Goal: Task Accomplishment & Management: Manage account settings

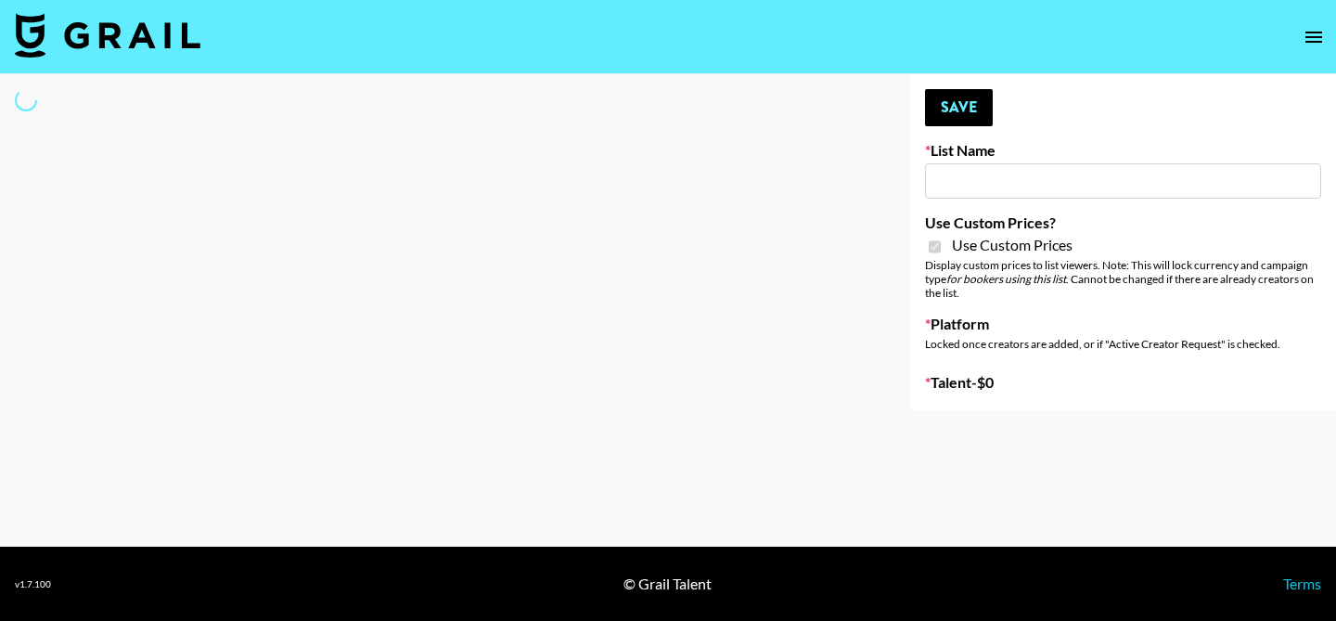
type input "Cancerguard ([DATE])"
checkbox input "true"
select select "Brand"
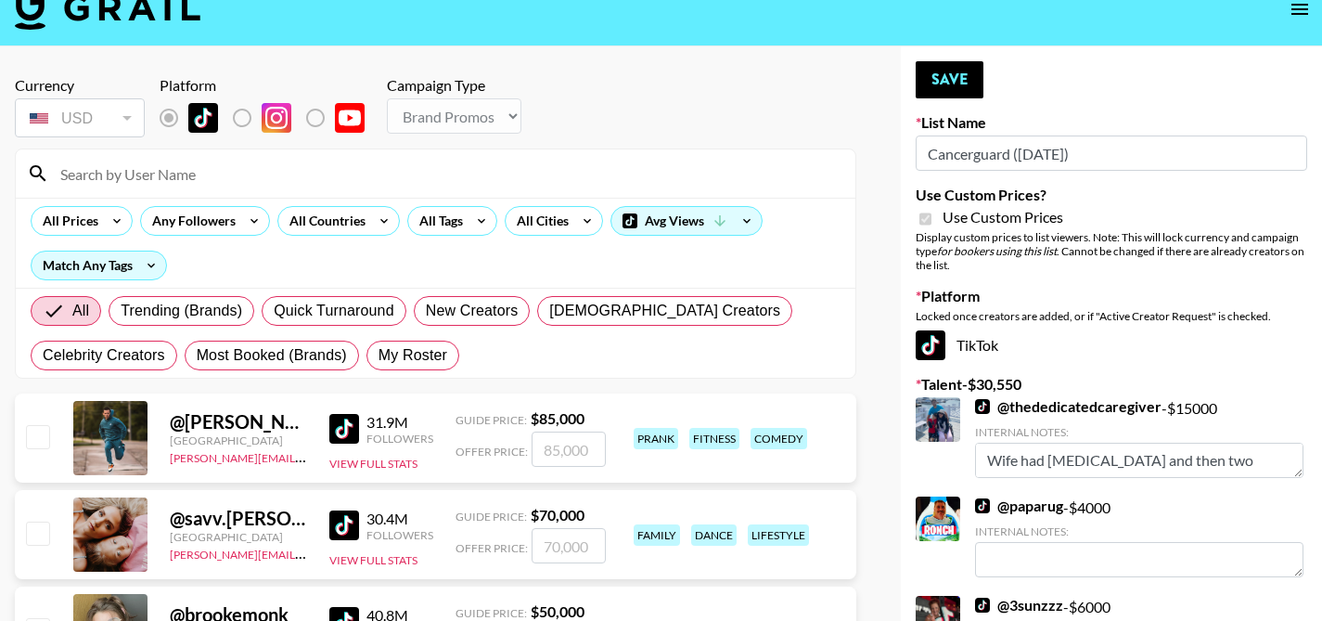
scroll to position [25, 0]
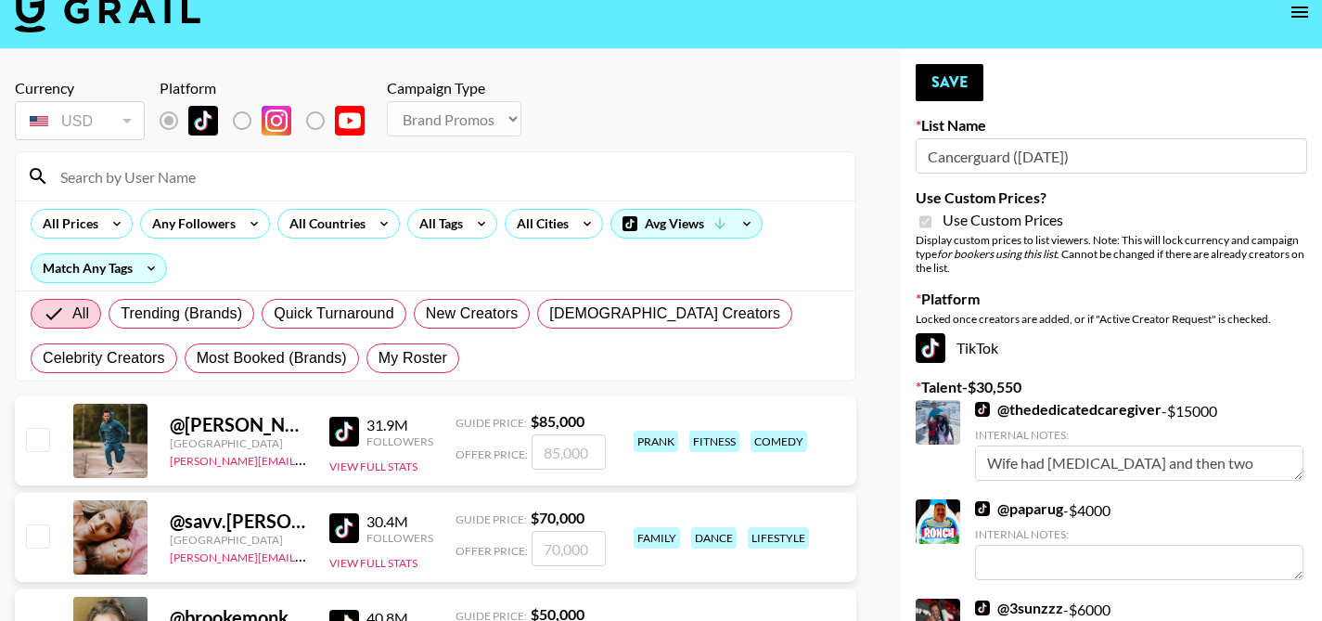
click at [250, 169] on input at bounding box center [446, 176] width 795 height 30
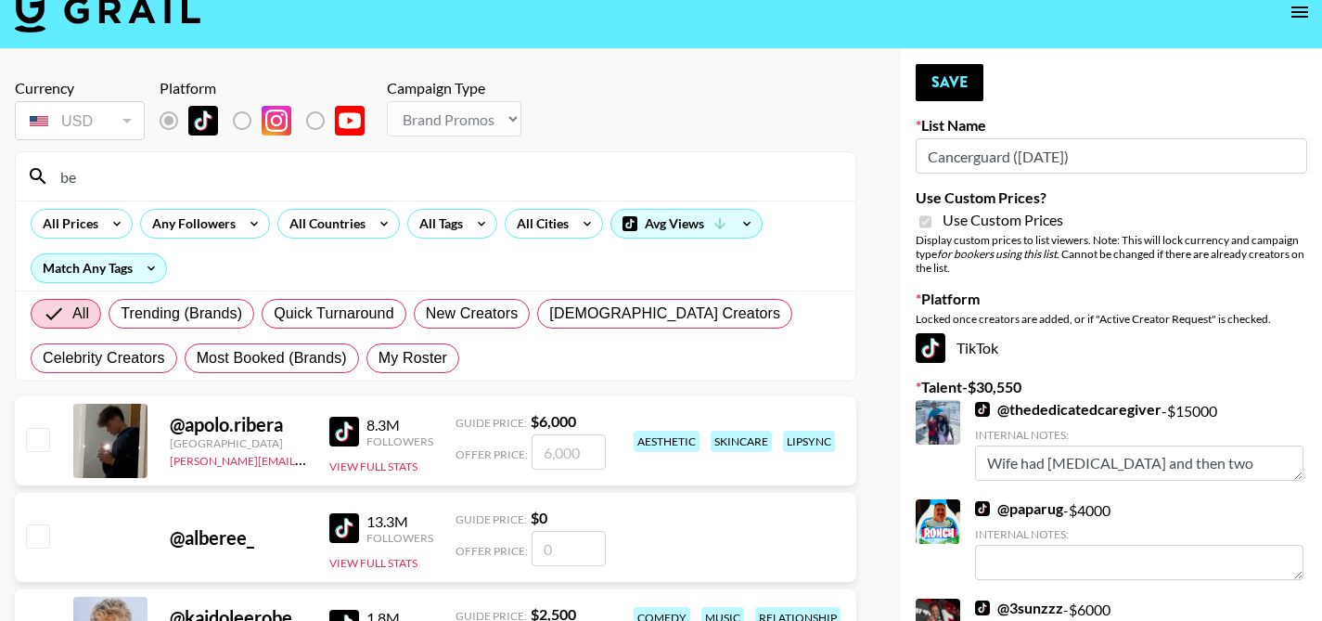
type input "b"
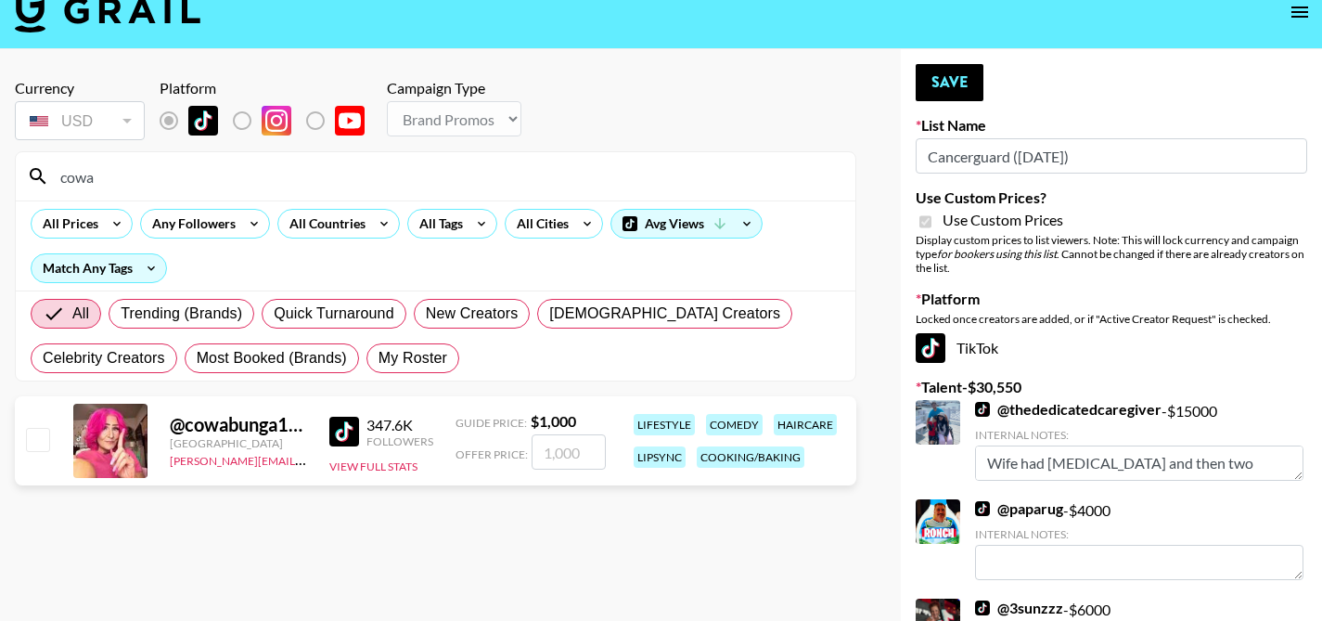
type input "cowa"
click at [36, 435] on input "checkbox" at bounding box center [37, 439] width 22 height 22
checkbox input "true"
type input "1000"
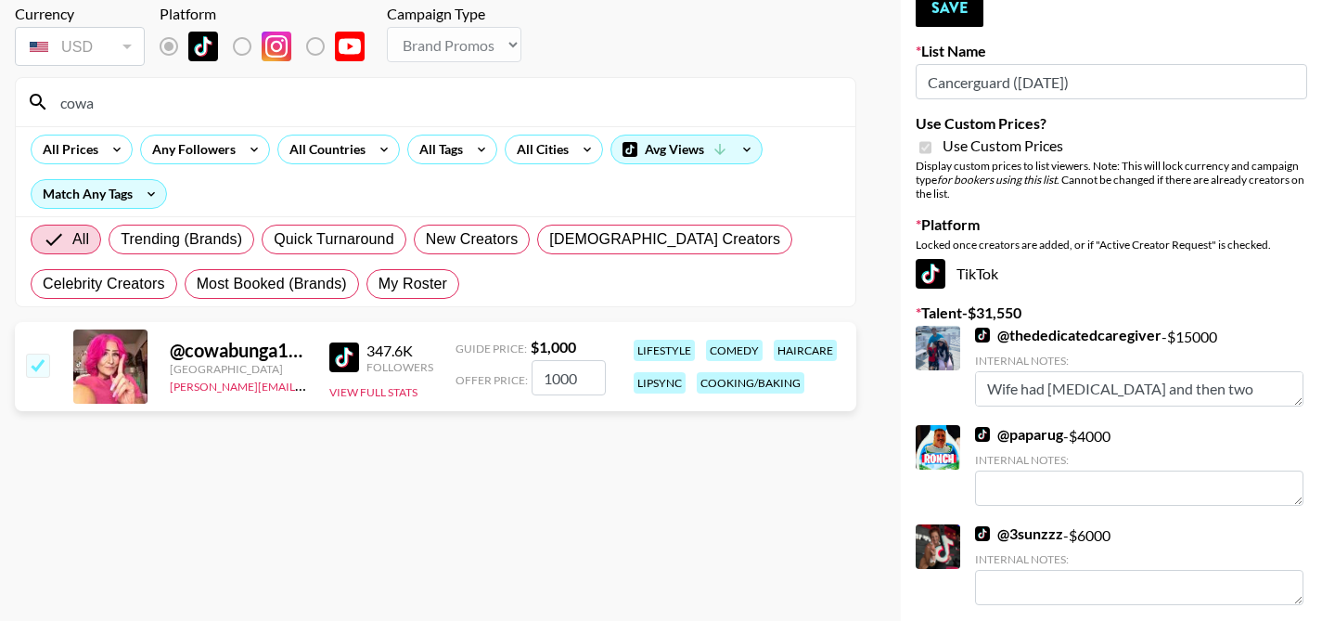
scroll to position [97, 0]
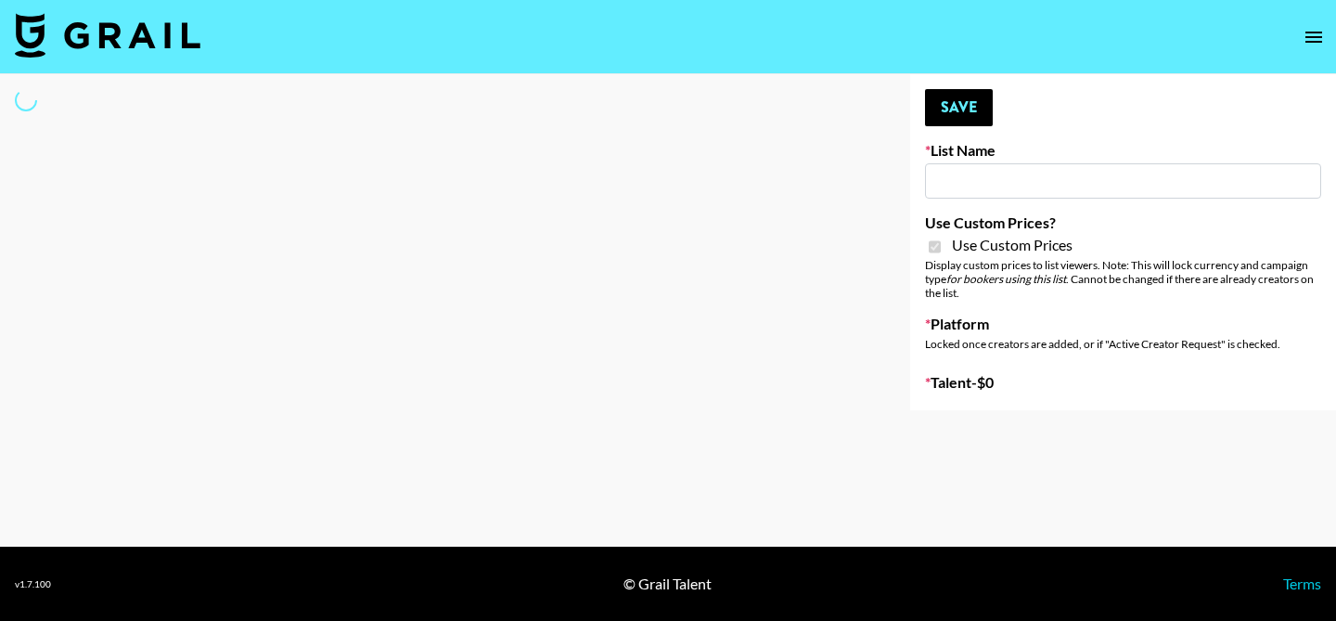
type input "ByHeart ([DATE])"
checkbox input "true"
select select "Brand"
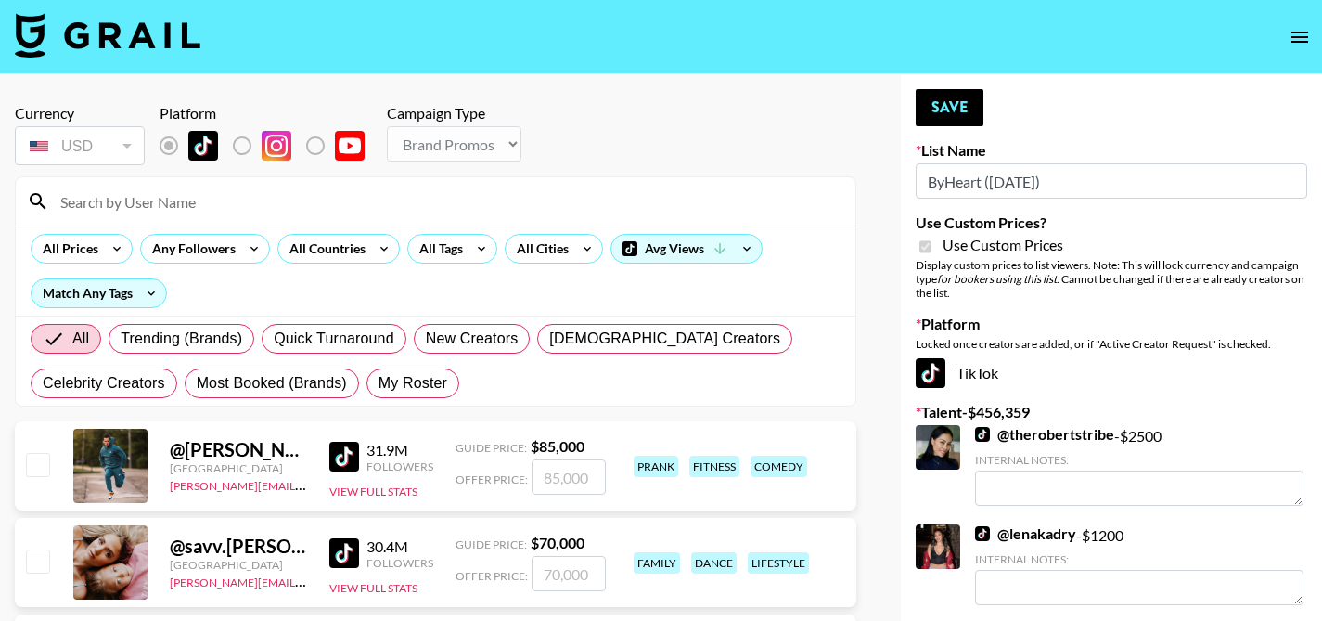
click at [433, 199] on input at bounding box center [446, 202] width 795 height 30
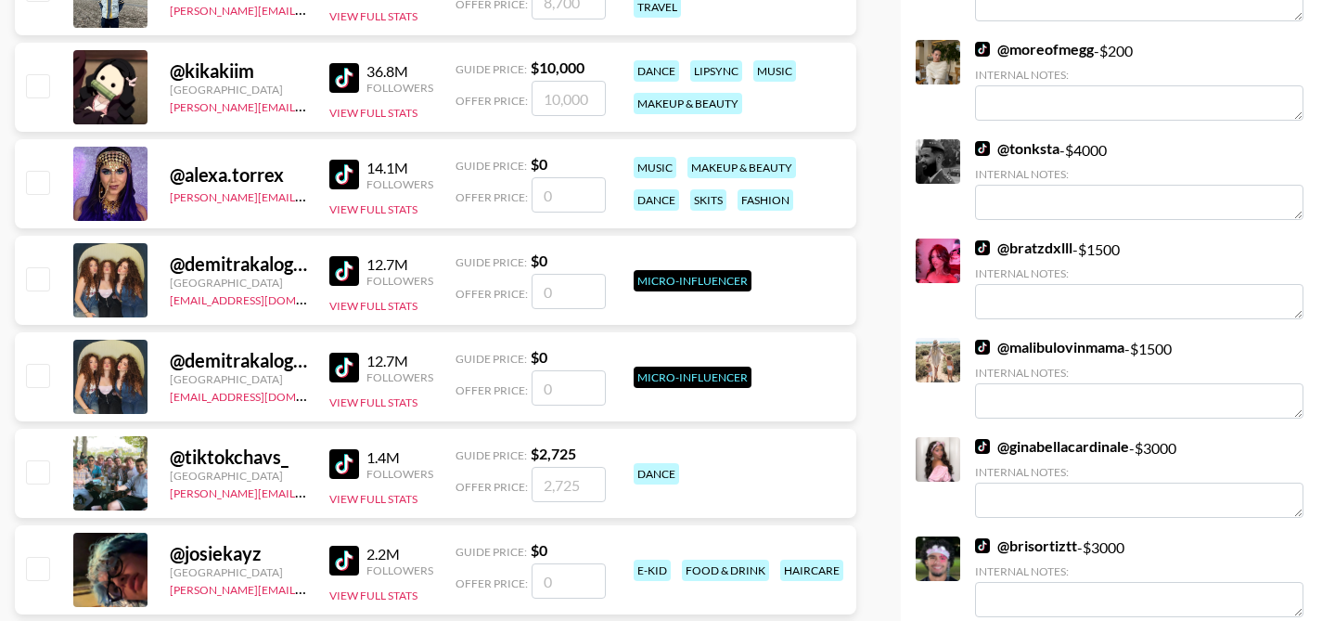
scroll to position [3853, 0]
